Goal: Check status

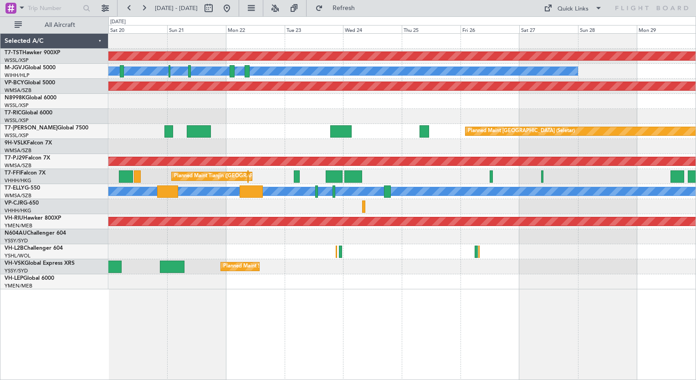
click at [164, 216] on div "Planned Maint [GEOGRAPHIC_DATA] (Seletar) Planned Maint [GEOGRAPHIC_DATA] (Sele…" at bounding box center [401, 161] width 587 height 255
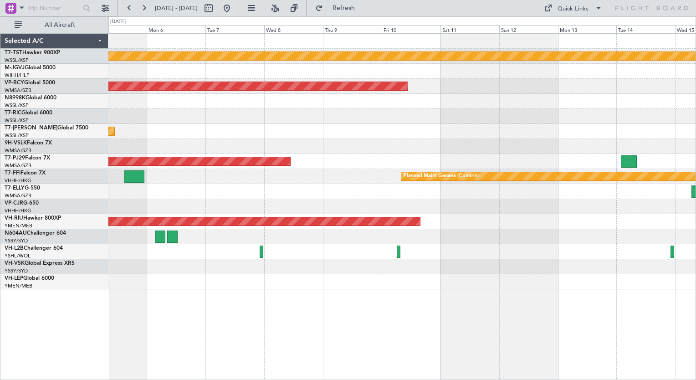
click at [98, 186] on div "Planned Maint [GEOGRAPHIC_DATA] (Seletar) Unplanned Maint [GEOGRAPHIC_DATA] (Su…" at bounding box center [348, 197] width 696 height 363
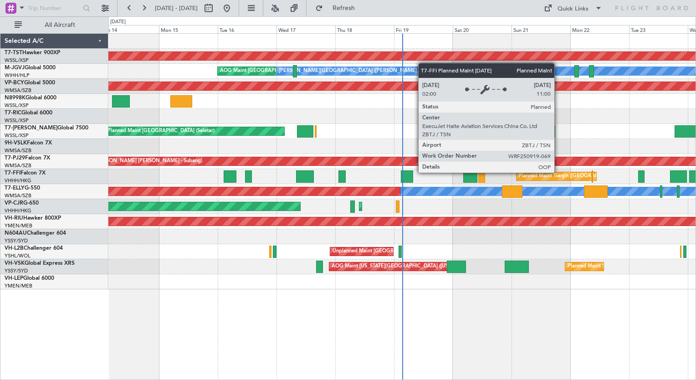
click at [539, 200] on div "Planned Maint [GEOGRAPHIC_DATA] ([GEOGRAPHIC_DATA] Intl) Planned Maint [GEOGRAP…" at bounding box center [401, 206] width 587 height 15
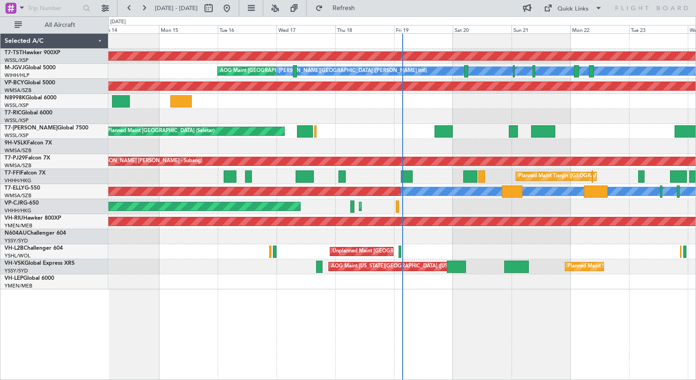
click at [579, 200] on div "Planned Maint [GEOGRAPHIC_DATA] ([GEOGRAPHIC_DATA] Intl) Planned Maint [GEOGRAP…" at bounding box center [401, 206] width 587 height 15
